Goal: Find specific page/section: Find specific page/section

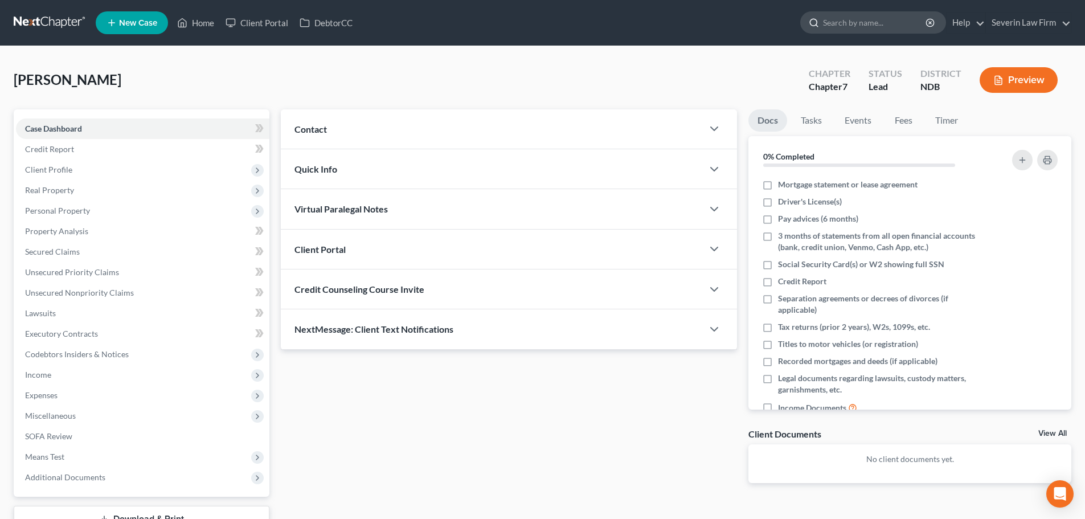
click at [839, 27] on input "search" at bounding box center [875, 22] width 104 height 21
type input "eils"
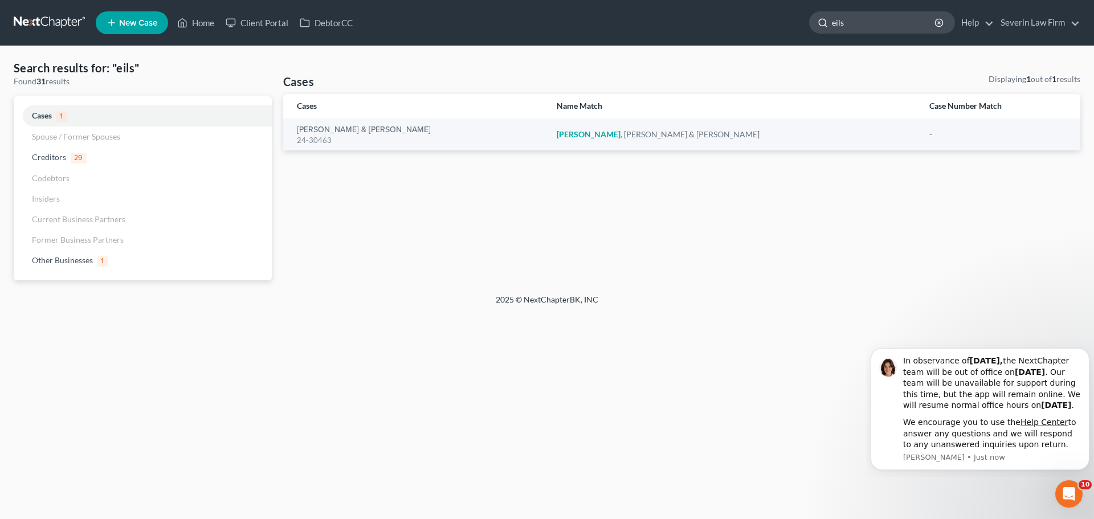
drag, startPoint x: 856, startPoint y: 22, endPoint x: 813, endPoint y: 30, distance: 44.6
click at [813, 30] on div "eils" at bounding box center [882, 22] width 146 height 22
type input "elis"
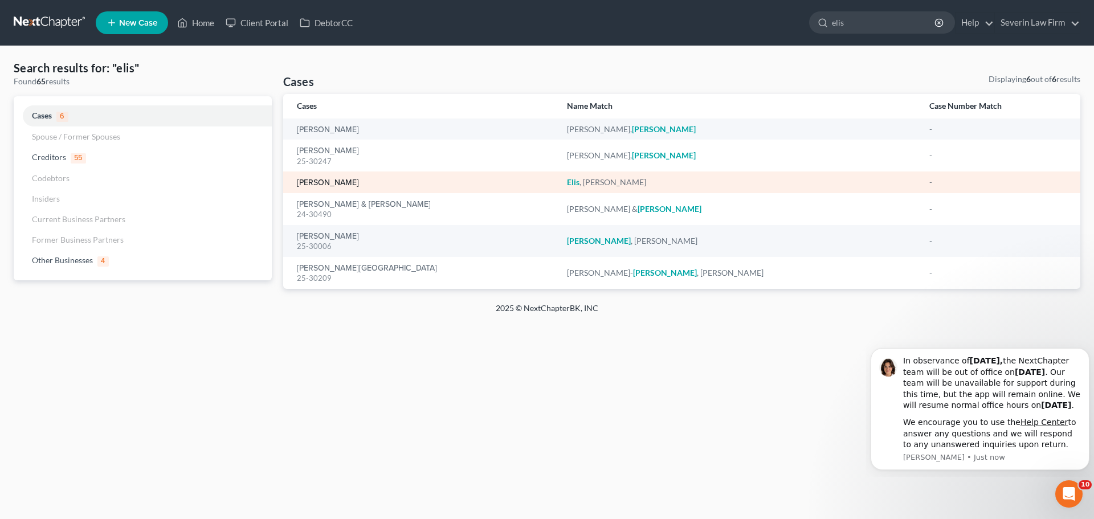
click at [320, 183] on link "[PERSON_NAME]" at bounding box center [328, 183] width 62 height 8
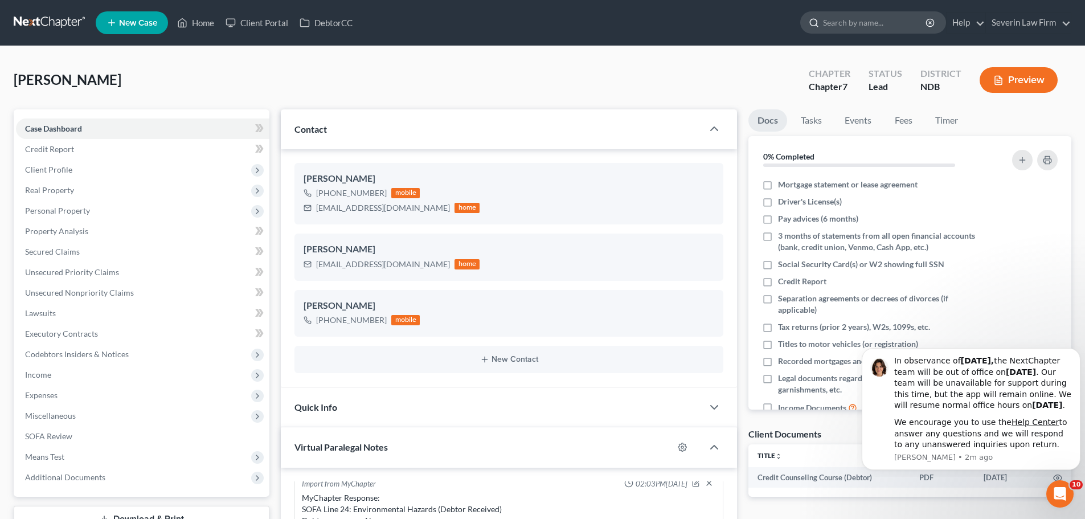
click at [839, 21] on input "search" at bounding box center [875, 22] width 104 height 21
click at [710, 132] on icon "button" at bounding box center [715, 129] width 14 height 14
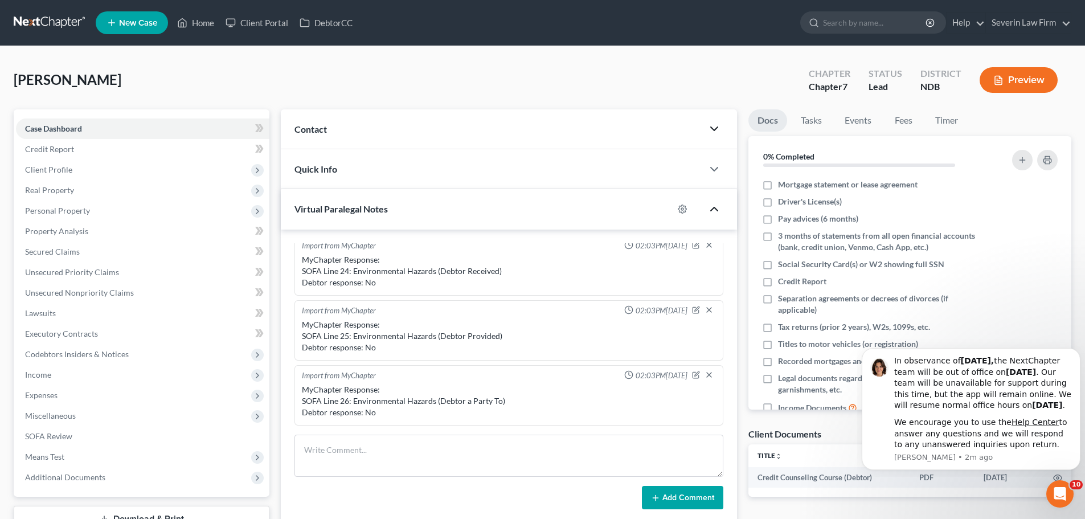
click at [711, 209] on icon "button" at bounding box center [715, 209] width 14 height 14
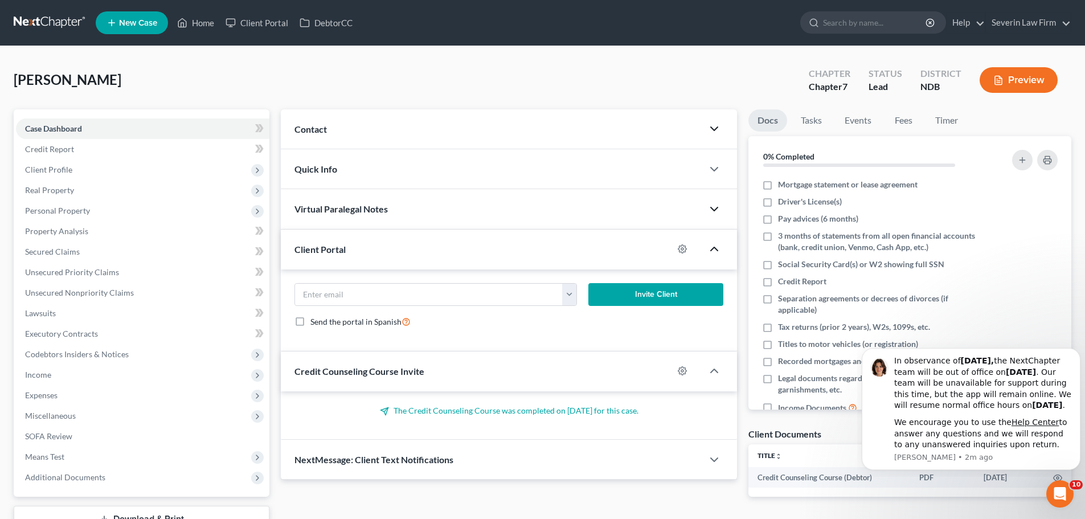
click at [711, 248] on icon "button" at bounding box center [715, 249] width 14 height 14
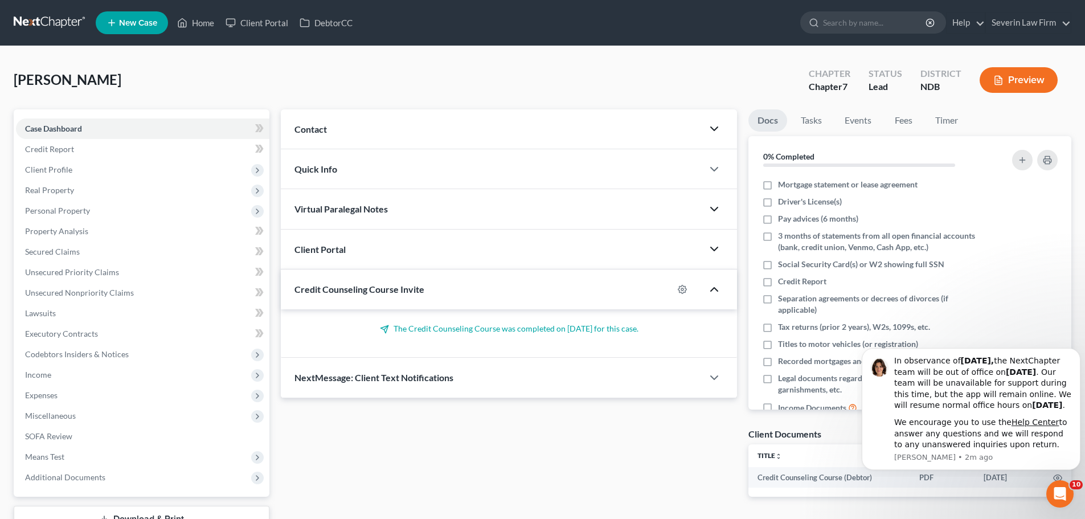
click at [717, 289] on icon "button" at bounding box center [715, 290] width 14 height 14
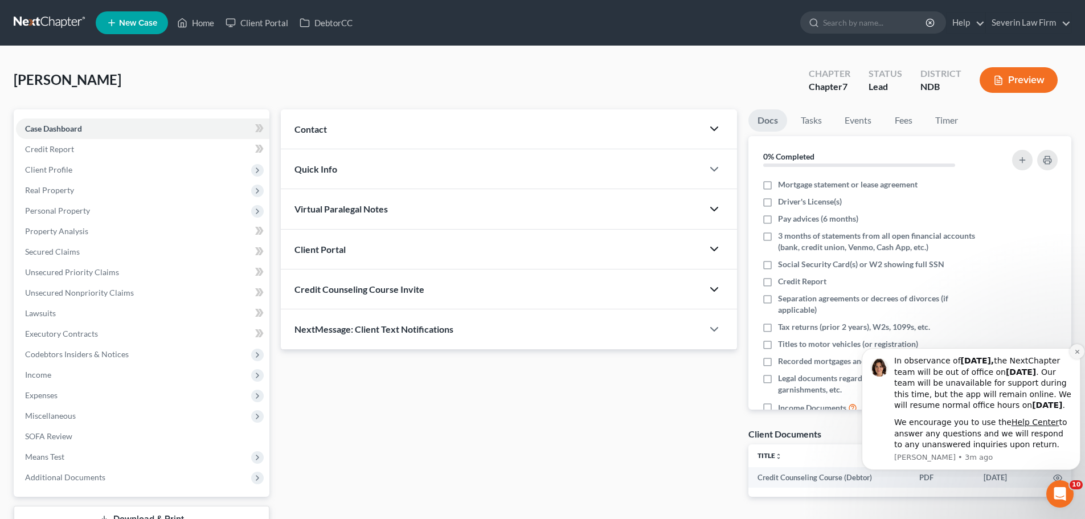
click at [1072, 344] on button "Dismiss notification" at bounding box center [1077, 351] width 15 height 15
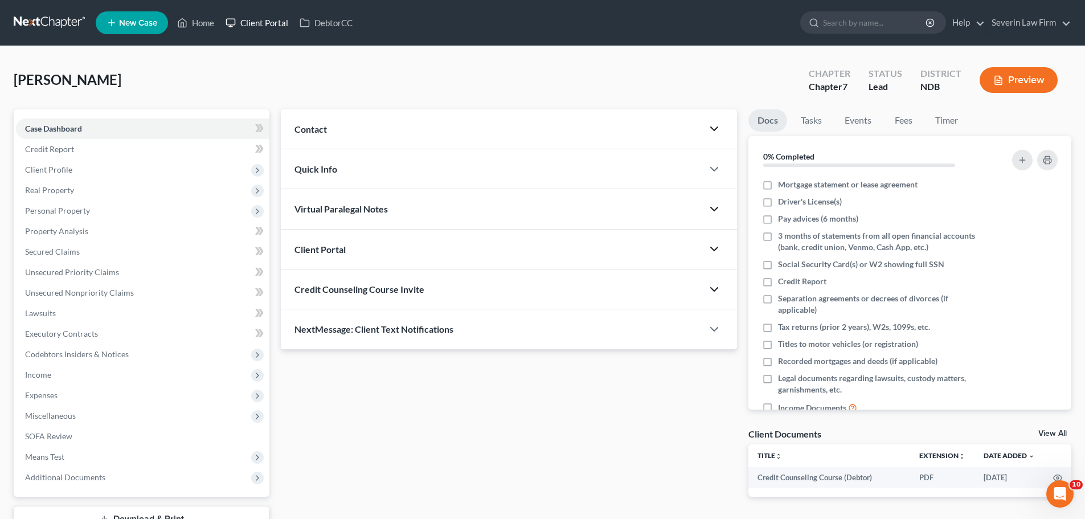
click at [264, 23] on link "Client Portal" at bounding box center [257, 23] width 74 height 21
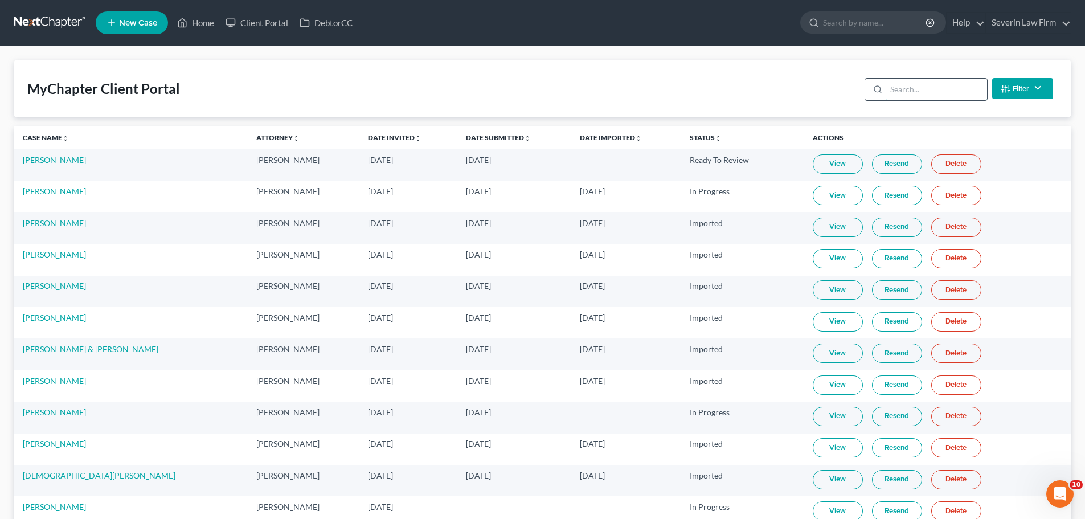
click at [904, 89] on input "search" at bounding box center [937, 90] width 101 height 22
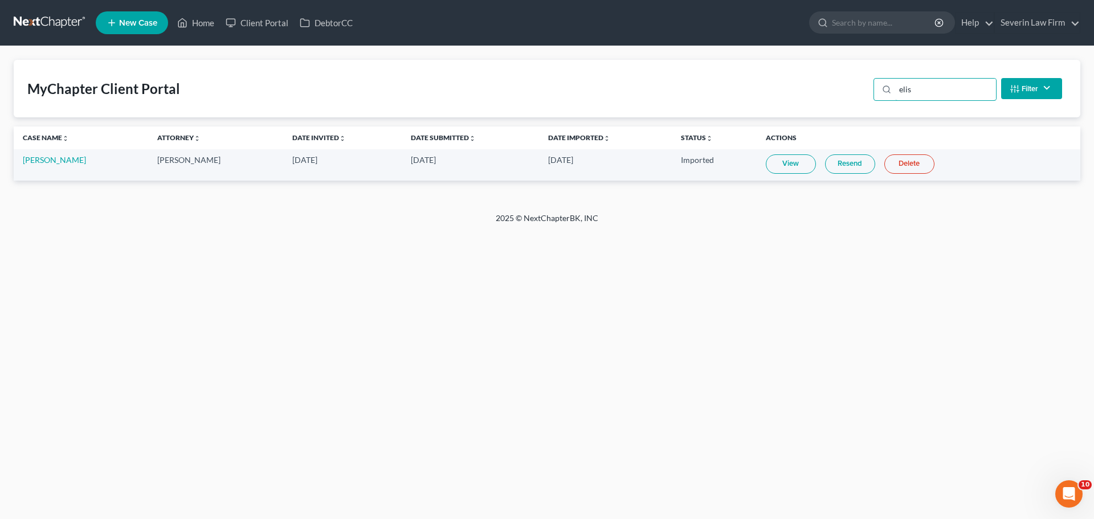
type input "elis"
click at [778, 168] on link "View" at bounding box center [791, 163] width 50 height 19
